Goal: Task Accomplishment & Management: Manage account settings

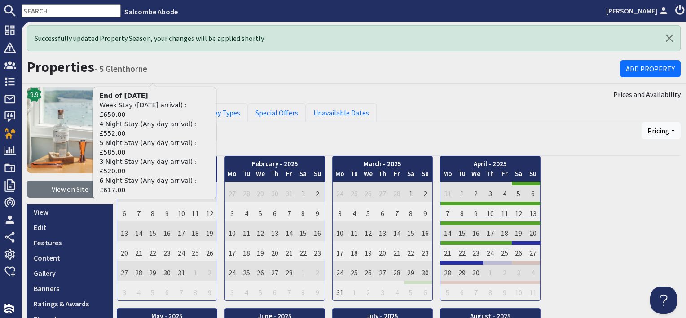
scroll to position [270, 0]
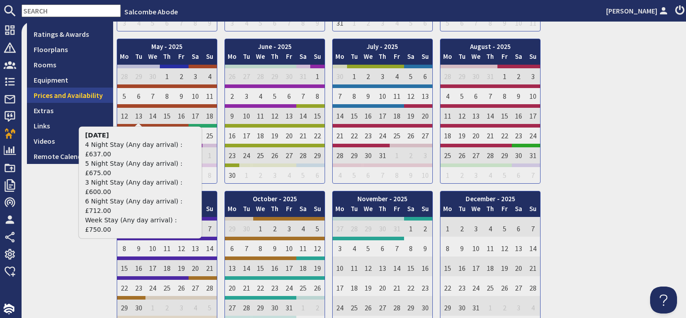
click at [78, 97] on link "Prices and Availability" at bounding box center [70, 95] width 86 height 15
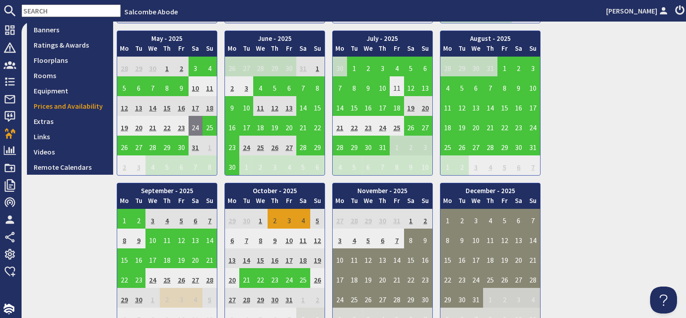
scroll to position [270, 0]
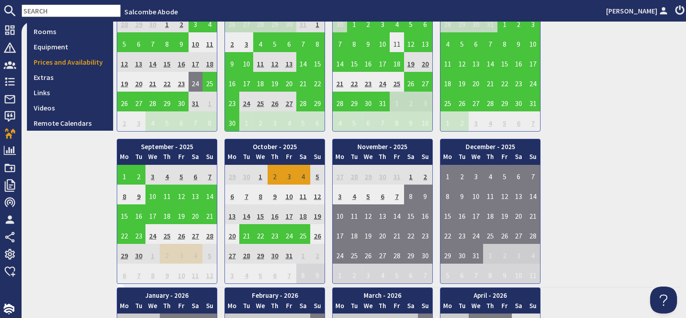
drag, startPoint x: 424, startPoint y: 175, endPoint x: 400, endPoint y: 196, distance: 31.9
click at [400, 196] on tbody "27 28 29 30 31 1 2 3 4 5 6 7 8 9" at bounding box center [383, 224] width 100 height 119
drag, startPoint x: 400, startPoint y: 196, endPoint x: 373, endPoint y: 196, distance: 26.5
click at [373, 196] on td "5" at bounding box center [368, 195] width 14 height 20
click at [426, 177] on td "2" at bounding box center [425, 175] width 14 height 20
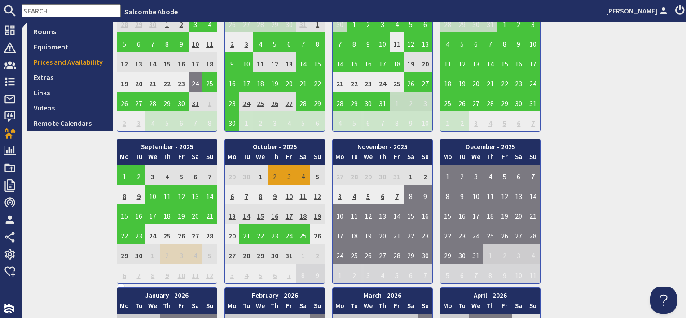
click at [426, 177] on td "2" at bounding box center [425, 175] width 14 height 20
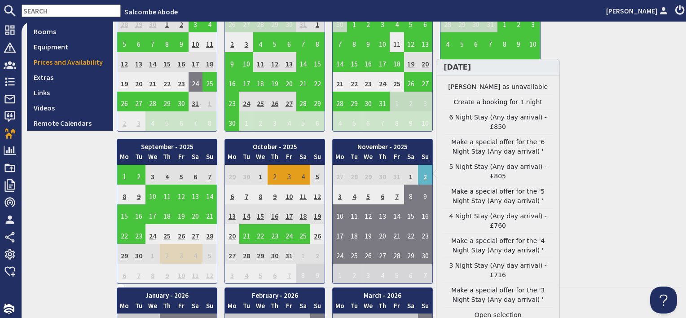
click at [482, 84] on link "[PERSON_NAME] as unavailable" at bounding box center [498, 86] width 111 height 9
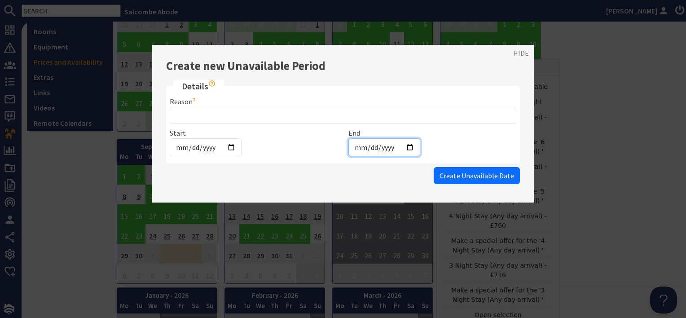
click at [411, 146] on input "[DATE]" at bounding box center [385, 147] width 72 height 18
click at [404, 146] on input "[DATE]" at bounding box center [385, 147] width 72 height 18
type input "[DATE]"
click at [464, 176] on span "Create Unavailable Date" at bounding box center [477, 175] width 75 height 9
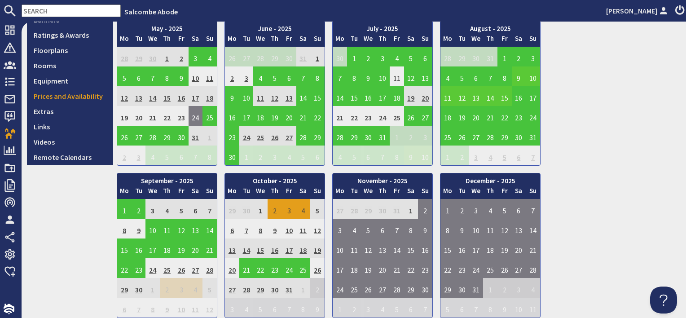
scroll to position [270, 0]
